Goal: Task Accomplishment & Management: Manage account settings

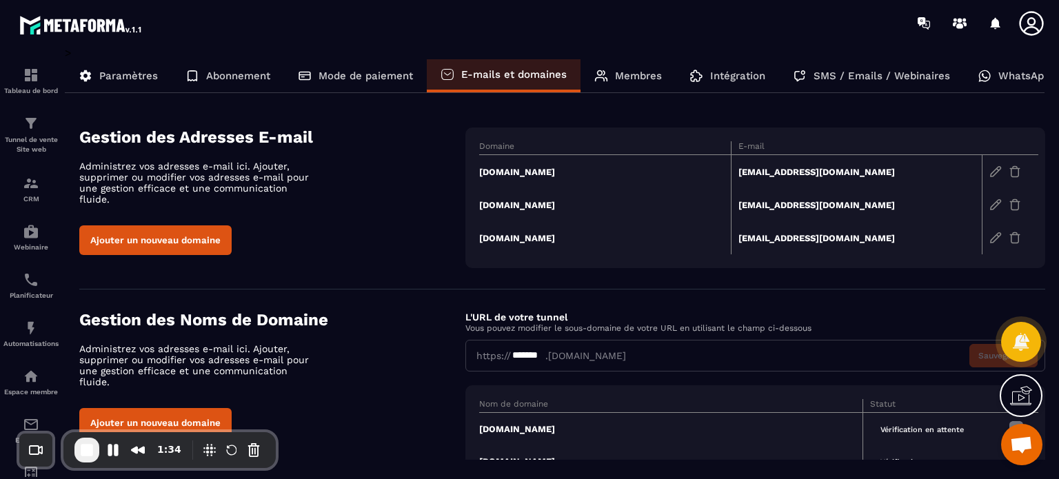
click at [511, 170] on td "[DOMAIN_NAME]" at bounding box center [605, 172] width 252 height 34
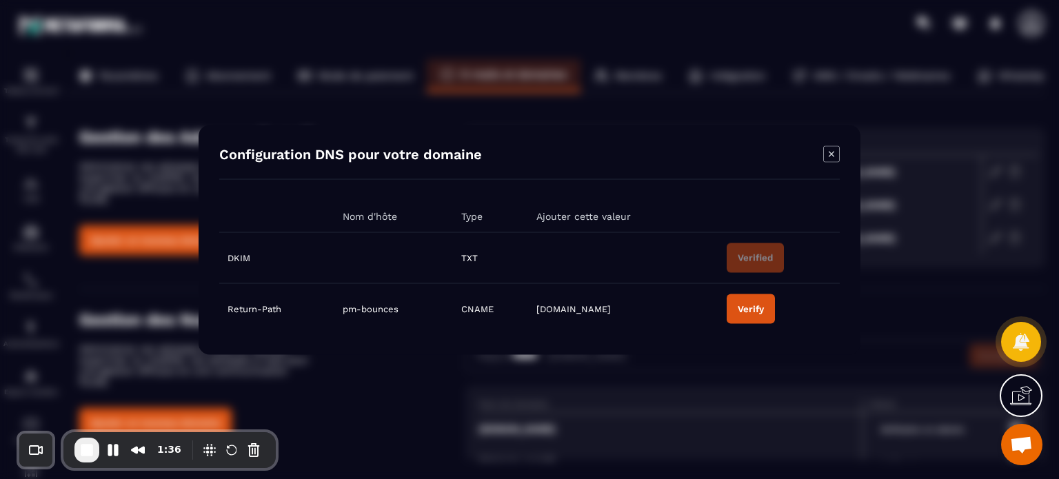
click at [747, 319] on button "Verify" at bounding box center [750, 309] width 48 height 30
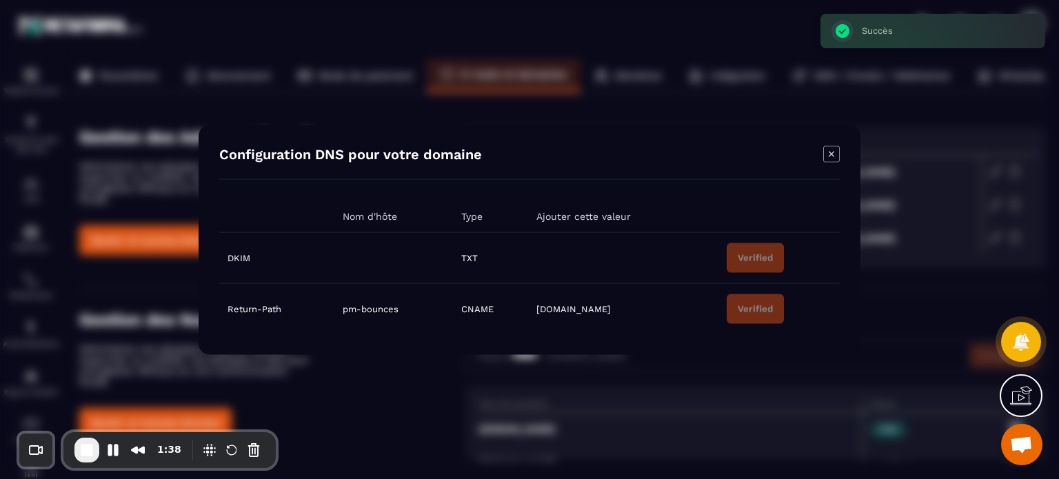
click at [834, 160] on icon "Modal window" at bounding box center [831, 153] width 17 height 17
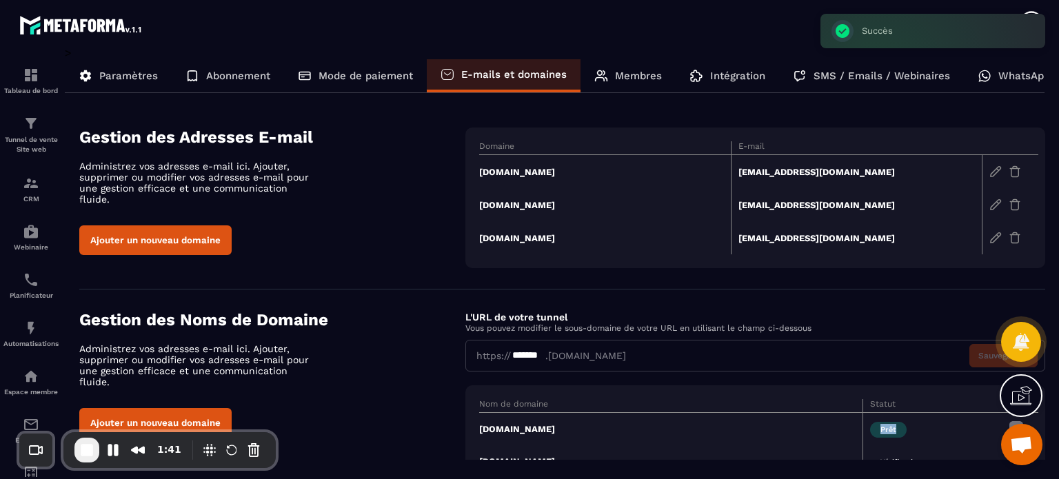
drag, startPoint x: 933, startPoint y: 427, endPoint x: 866, endPoint y: 426, distance: 67.5
click at [866, 426] on td "Prêt" at bounding box center [932, 429] width 138 height 33
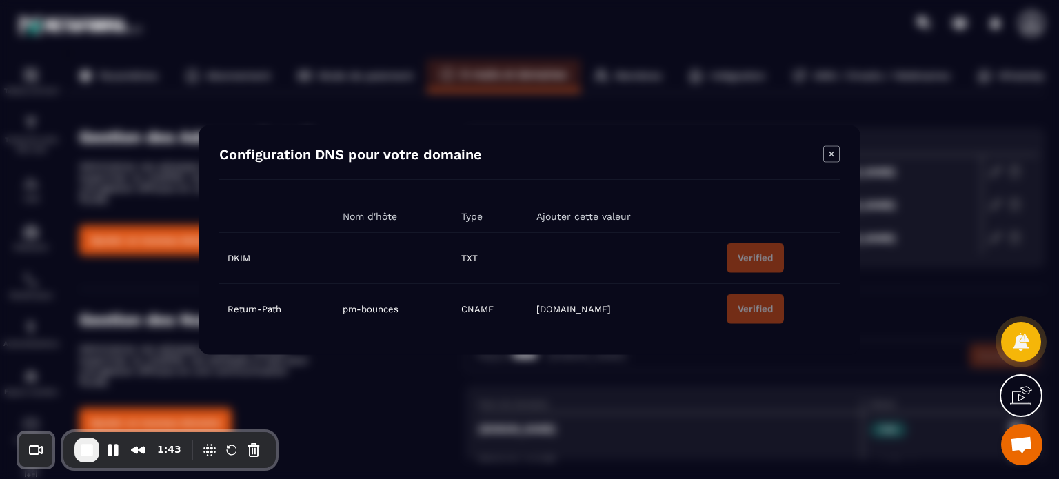
click at [841, 151] on div "Configuration DNS pour votre domaine Nom d'hôte Type Ajouter cette valeur DKIM …" at bounding box center [530, 240] width 662 height 230
click at [837, 145] on icon "Modal window" at bounding box center [831, 153] width 17 height 17
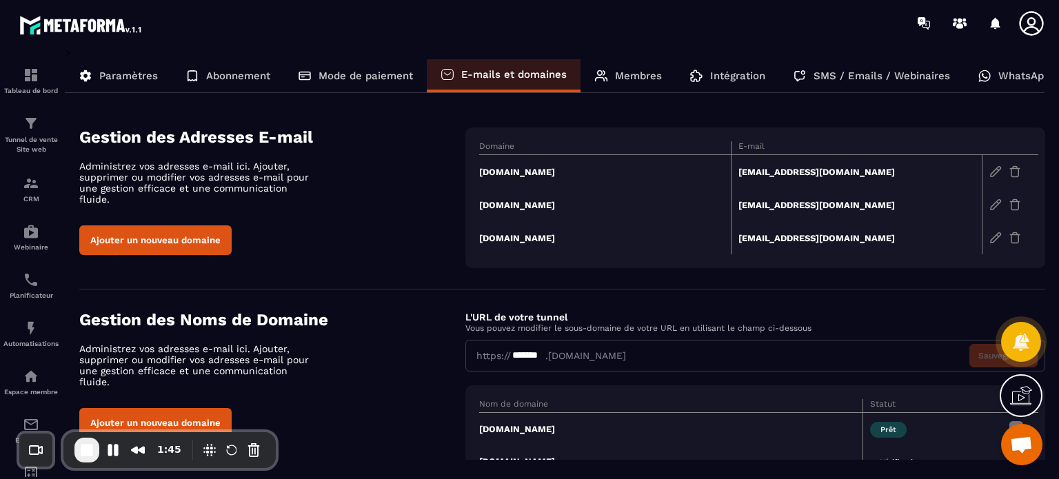
click at [460, 314] on h4 "Gestion des Noms de Domaine" at bounding box center [272, 319] width 386 height 19
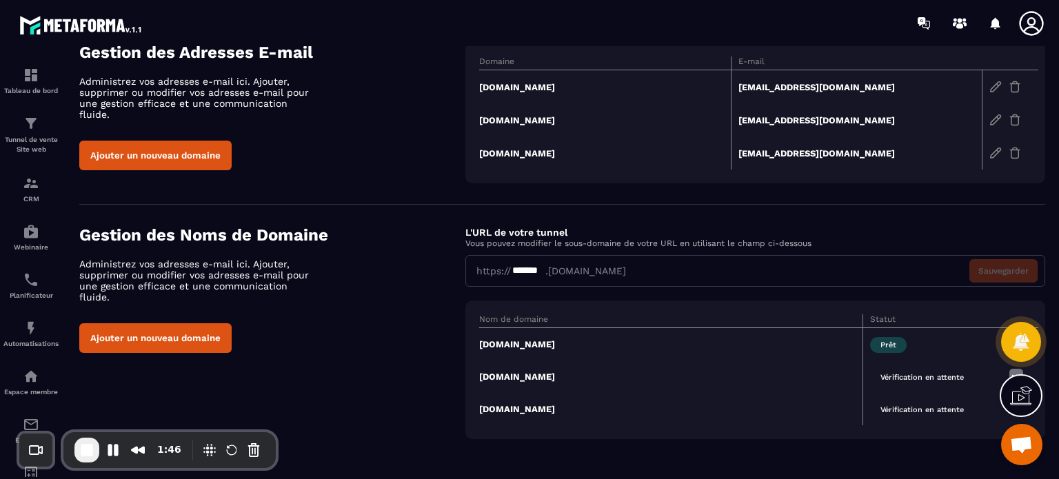
scroll to position [58, 0]
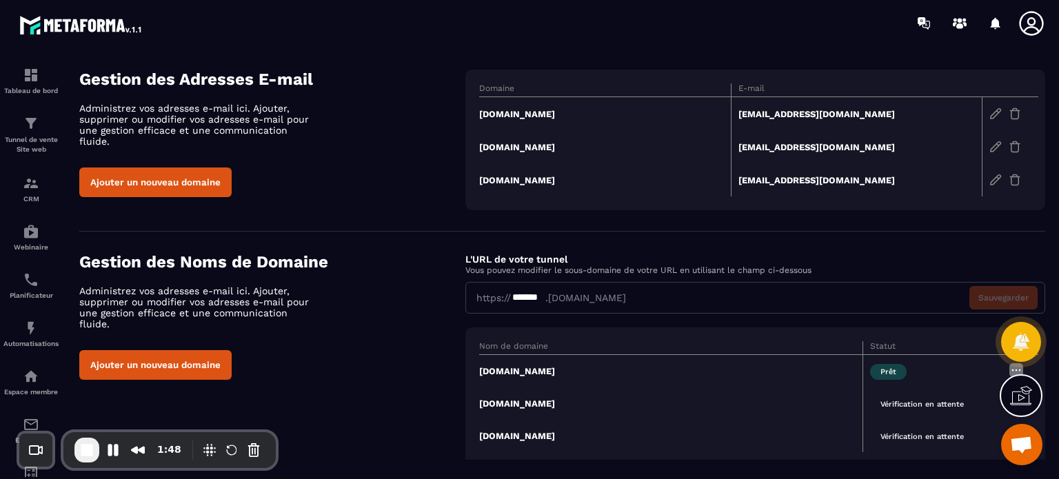
click at [516, 148] on td "[DOMAIN_NAME]" at bounding box center [605, 146] width 252 height 33
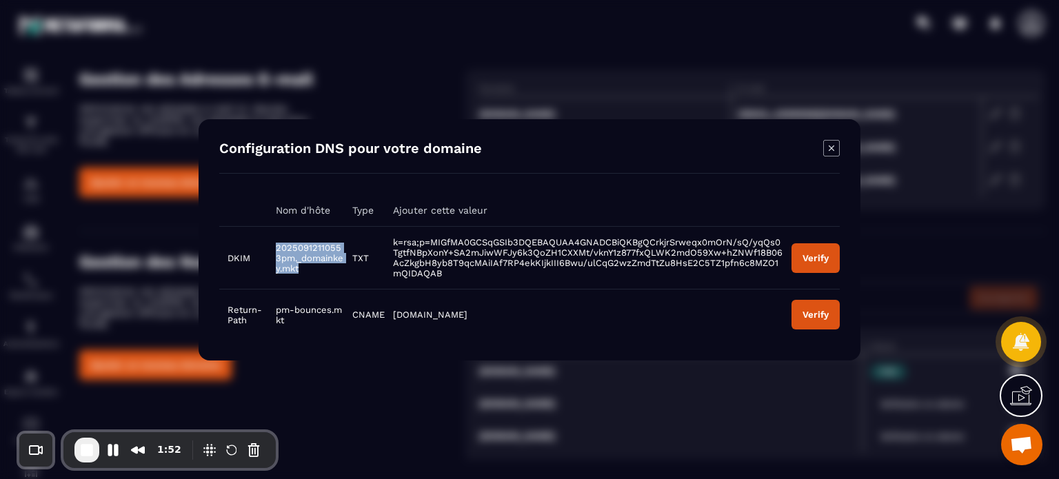
drag, startPoint x: 309, startPoint y: 269, endPoint x: 274, endPoint y: 238, distance: 47.3
click at [274, 238] on td "20250912110553pm._domainkey.mkt" at bounding box center [305, 257] width 76 height 63
copy span "20250912110553pm._domainkey.mkt"
drag, startPoint x: 353, startPoint y: 254, endPoint x: 367, endPoint y: 256, distance: 14.6
click at [367, 256] on td "TXT" at bounding box center [364, 257] width 41 height 63
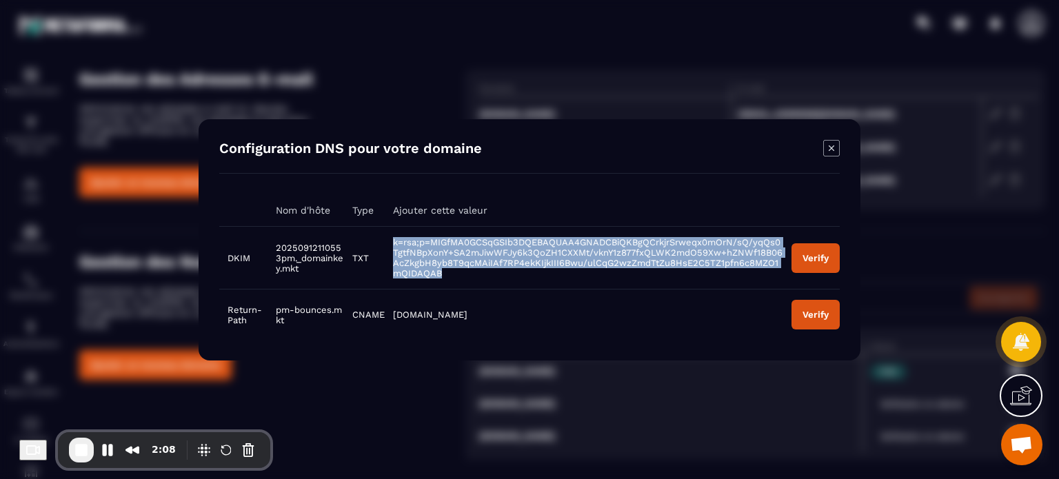
drag, startPoint x: 456, startPoint y: 272, endPoint x: 392, endPoint y: 238, distance: 71.8
click at [392, 238] on td "k=rsa;p=MIGfMA0GCSqGSIb3DQEBAQUAA4GNADCBiQKBgQCrkjrSrweqx0mOrN/sQ/yqQs0TgtfNBpX…" at bounding box center [584, 257] width 398 height 63
copy span "k=rsa;p=MIGfMA0GCSqGSIb3DQEBAQUAA4GNADCBiQKBgQCrkjrSrweqx0mOrN/sQ/yqQs0TgtfNBpX…"
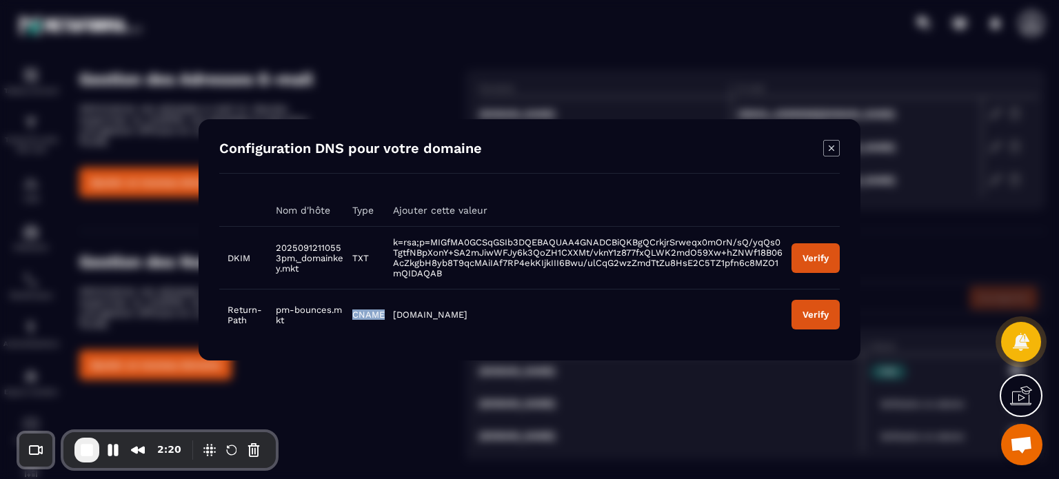
drag, startPoint x: 353, startPoint y: 314, endPoint x: 382, endPoint y: 315, distance: 29.0
click at [382, 315] on td "CNAME" at bounding box center [364, 314] width 41 height 51
click at [290, 323] on td "pm-bounces.mkt" at bounding box center [305, 314] width 76 height 51
drag, startPoint x: 287, startPoint y: 318, endPoint x: 274, endPoint y: 311, distance: 15.1
click at [274, 311] on td "pm-bounces.mkt" at bounding box center [305, 314] width 76 height 51
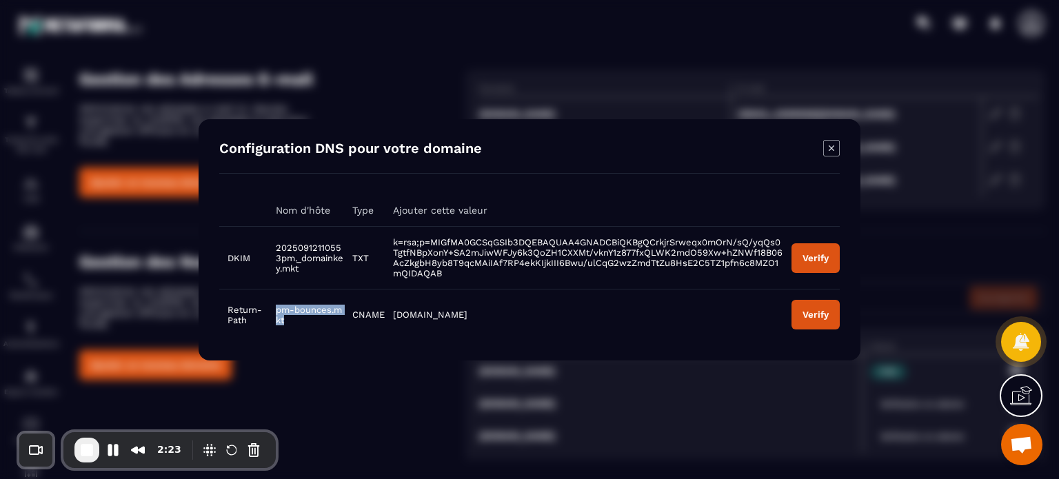
copy span "pm-bounces.mkt"
drag, startPoint x: 460, startPoint y: 312, endPoint x: 393, endPoint y: 314, distance: 66.9
click at [393, 314] on td "pm.mtasv.net" at bounding box center [584, 314] width 398 height 51
copy span "pm.mtasv.net"
click at [820, 250] on button "Verify" at bounding box center [815, 258] width 48 height 30
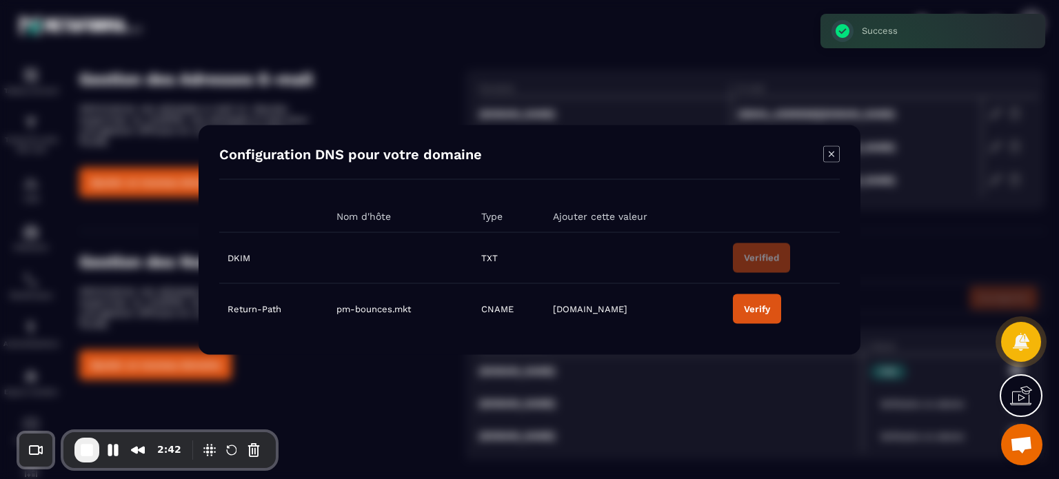
click at [764, 308] on div "Verify" at bounding box center [757, 308] width 26 height 10
click at [831, 153] on icon "Modal window" at bounding box center [831, 153] width 17 height 17
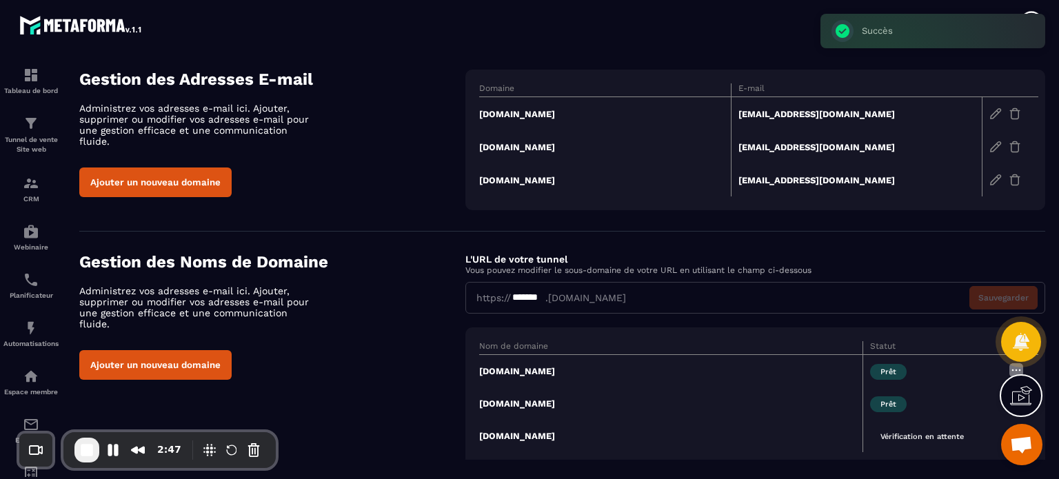
click at [607, 247] on section "Gestion des Noms de Domaine Administrez vos adresses e-mail ici. Ajouter, suppr…" at bounding box center [562, 359] width 966 height 255
click at [493, 179] on td "[DOMAIN_NAME]" at bounding box center [605, 179] width 252 height 33
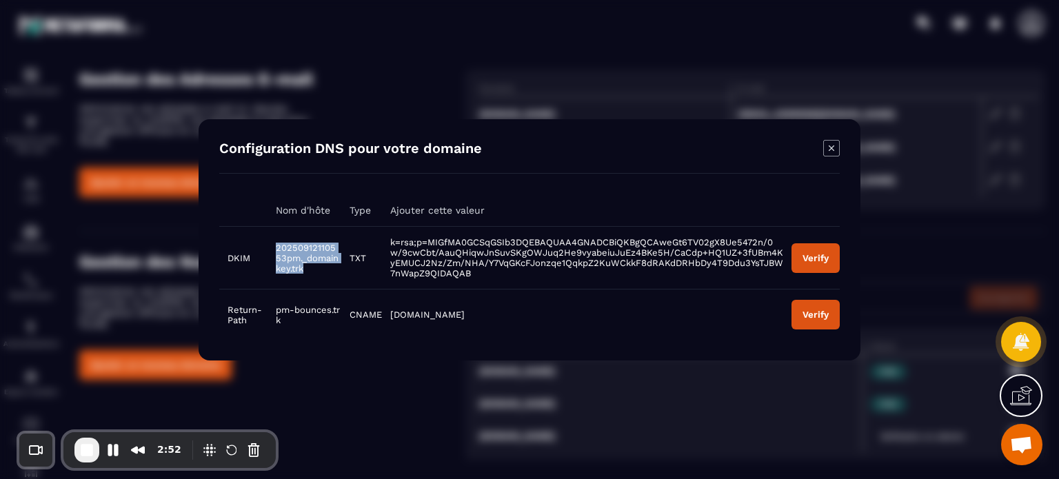
drag, startPoint x: 307, startPoint y: 271, endPoint x: 269, endPoint y: 247, distance: 44.4
click at [269, 247] on td "20250912110553pm._domainkey.trk" at bounding box center [304, 257] width 74 height 63
copy span "20250912110553pm._domainkey.trk"
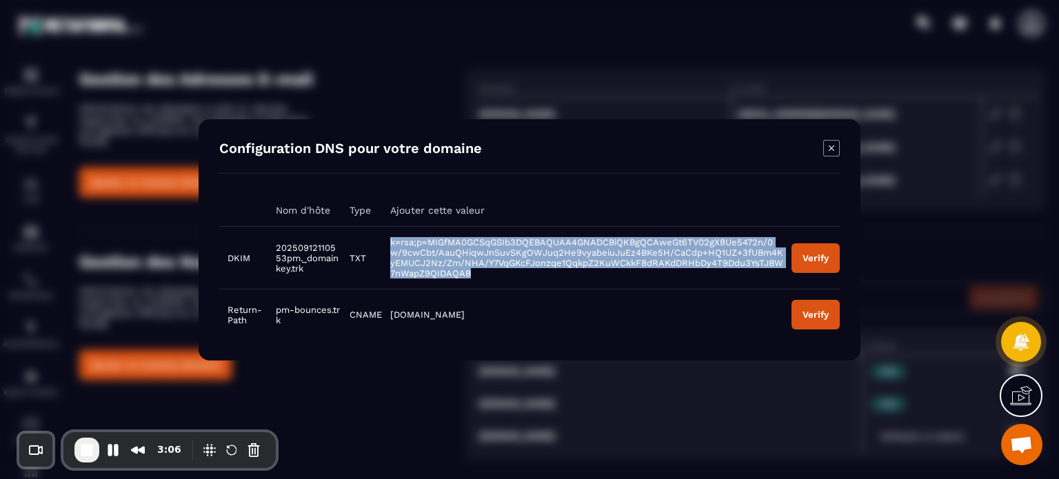
drag, startPoint x: 384, startPoint y: 234, endPoint x: 466, endPoint y: 282, distance: 95.2
click at [466, 282] on td "k=rsa;p=MIGfMA0GCSqGSIb3DQEBAQUAA4GNADCBiQKBgQCAweGt6TV02gX8Ue5472n/0w/9cwCbt/A…" at bounding box center [582, 257] width 401 height 63
copy span "k=rsa;p=MIGfMA0GCSqGSIb3DQEBAQUAA4GNADCBiQKBgQCAweGt6TV02gX8Ue5472n/0w/9cwCbt/A…"
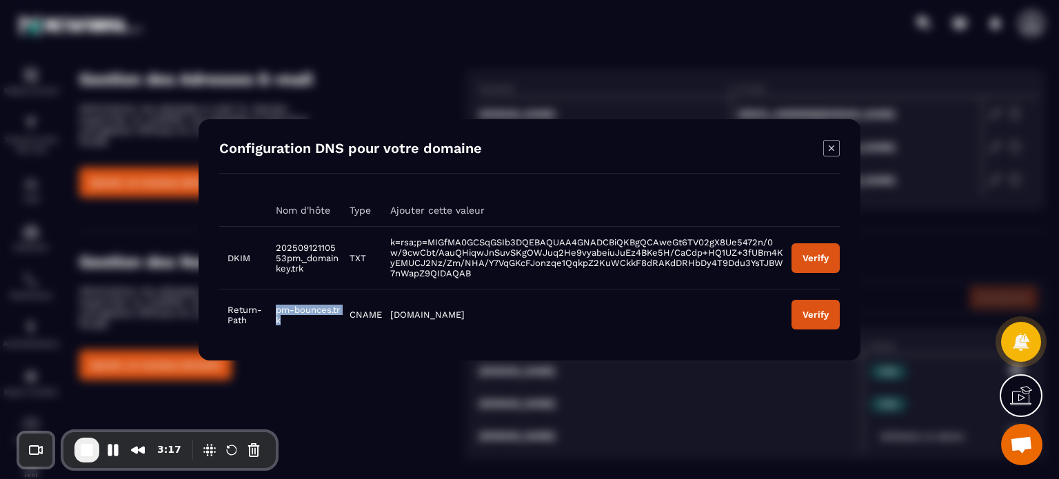
drag, startPoint x: 287, startPoint y: 321, endPoint x: 276, endPoint y: 307, distance: 17.8
click at [276, 307] on td "pm-bounces.trk" at bounding box center [304, 314] width 74 height 51
copy span "pm-bounces.trk"
drag, startPoint x: 471, startPoint y: 312, endPoint x: 385, endPoint y: 312, distance: 86.8
click at [385, 312] on td "pm.mtasv.net" at bounding box center [582, 314] width 401 height 51
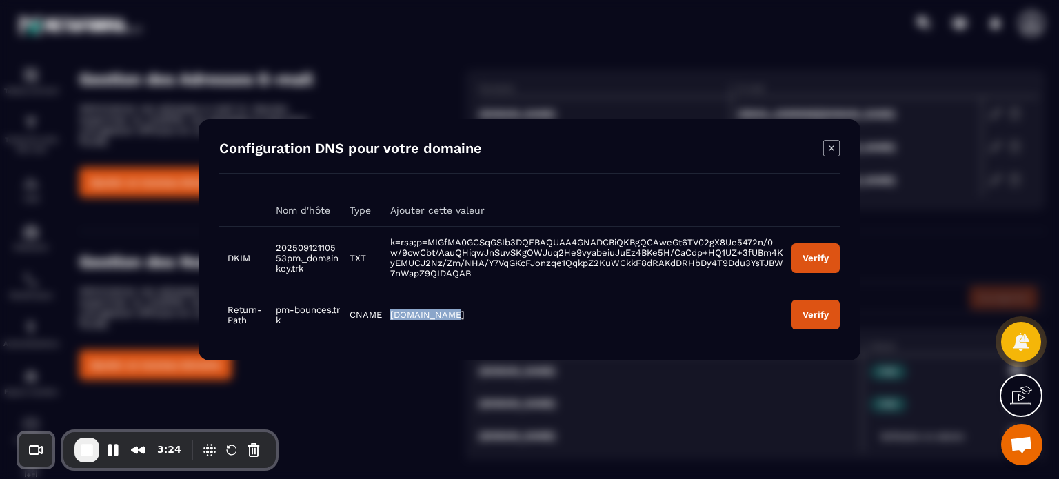
copy span "pm.mtasv.net"
click at [816, 260] on div "Verify" at bounding box center [815, 257] width 26 height 10
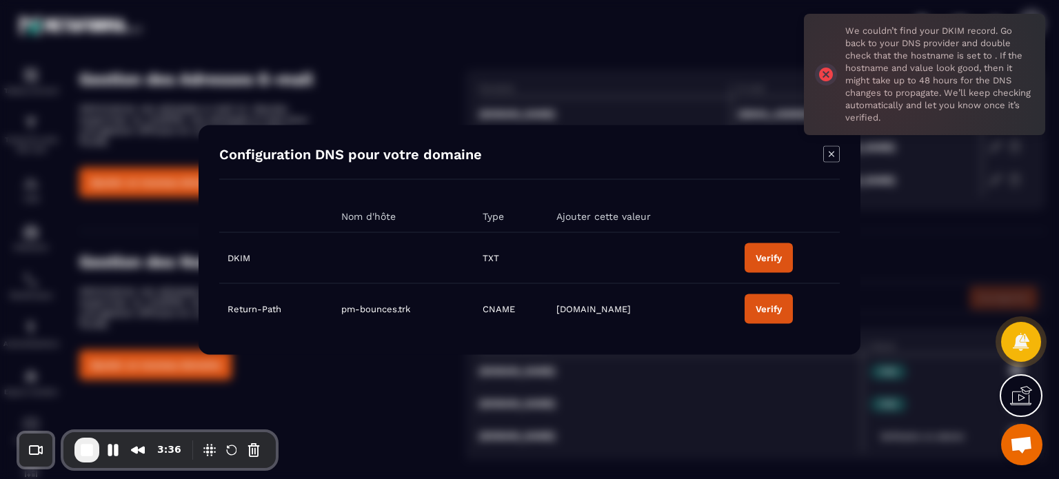
click at [769, 303] on button "Verify" at bounding box center [768, 309] width 48 height 30
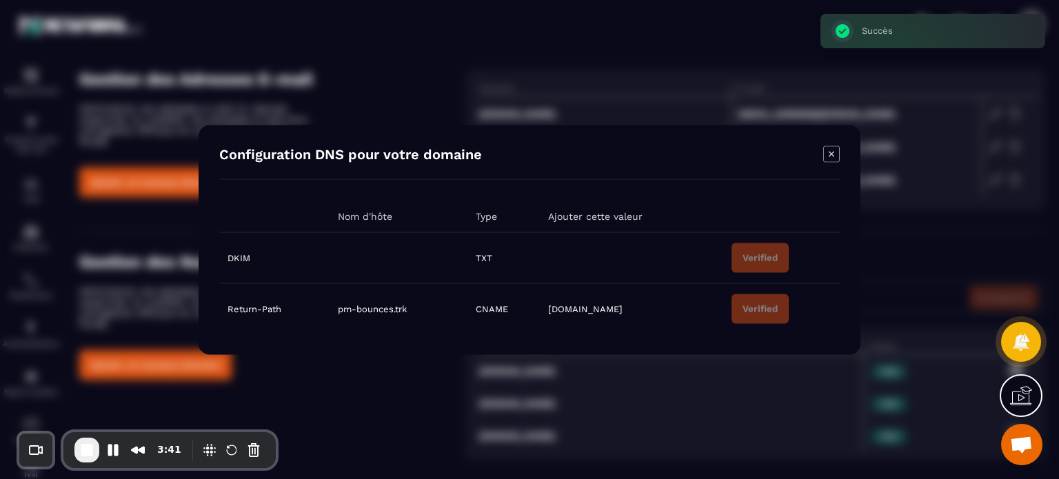
click at [833, 156] on icon "Modal window" at bounding box center [831, 154] width 6 height 6
